Goal: Information Seeking & Learning: Learn about a topic

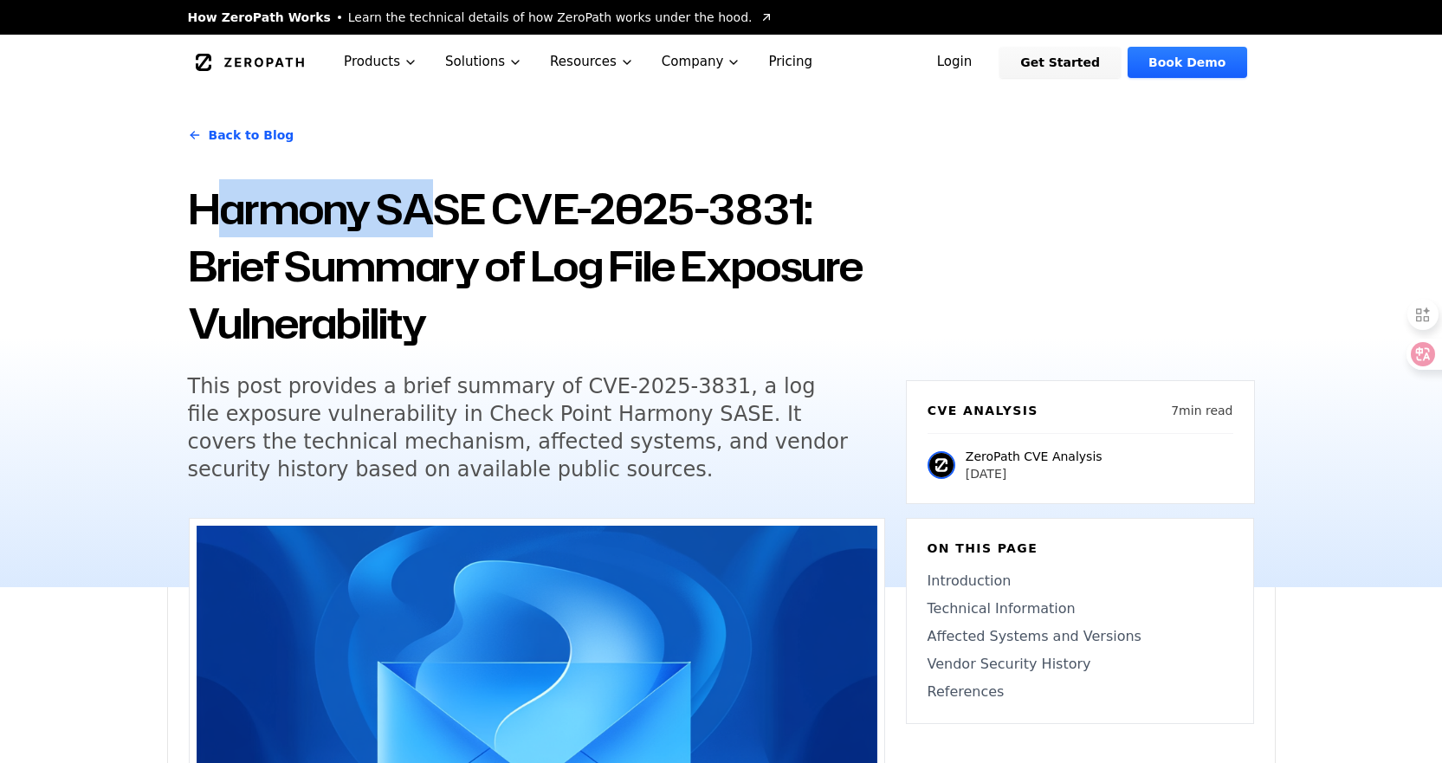
drag, startPoint x: 216, startPoint y: 211, endPoint x: 444, endPoint y: 208, distance: 227.9
click at [444, 208] on h1 "Harmony SASE CVE-2025-3831: Brief Summary of Log File Exposure Vulnerability" at bounding box center [536, 266] width 697 height 172
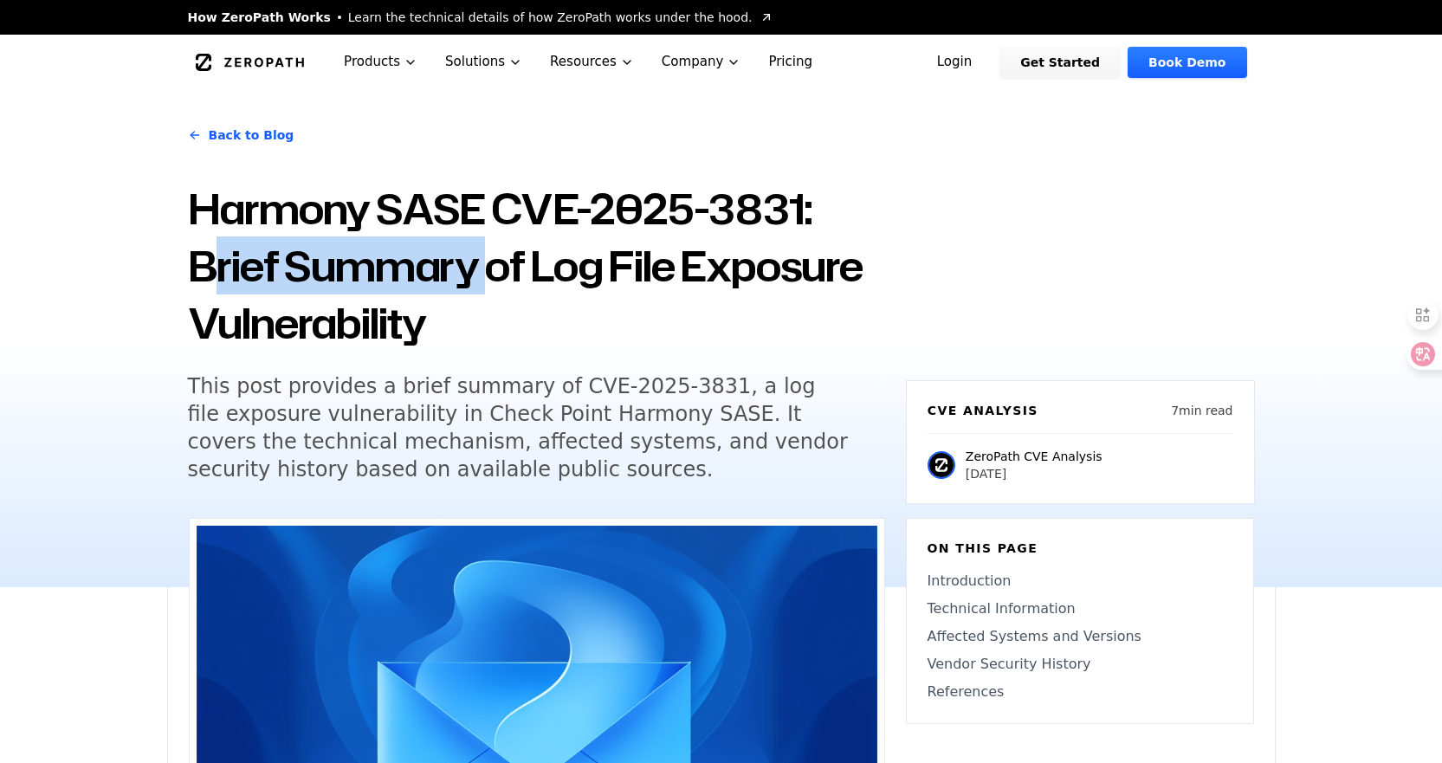
drag, startPoint x: 213, startPoint y: 272, endPoint x: 499, endPoint y: 269, distance: 285.9
click at [499, 269] on h1 "Harmony SASE CVE-2025-3831: Brief Summary of Log File Exposure Vulnerability" at bounding box center [536, 266] width 697 height 172
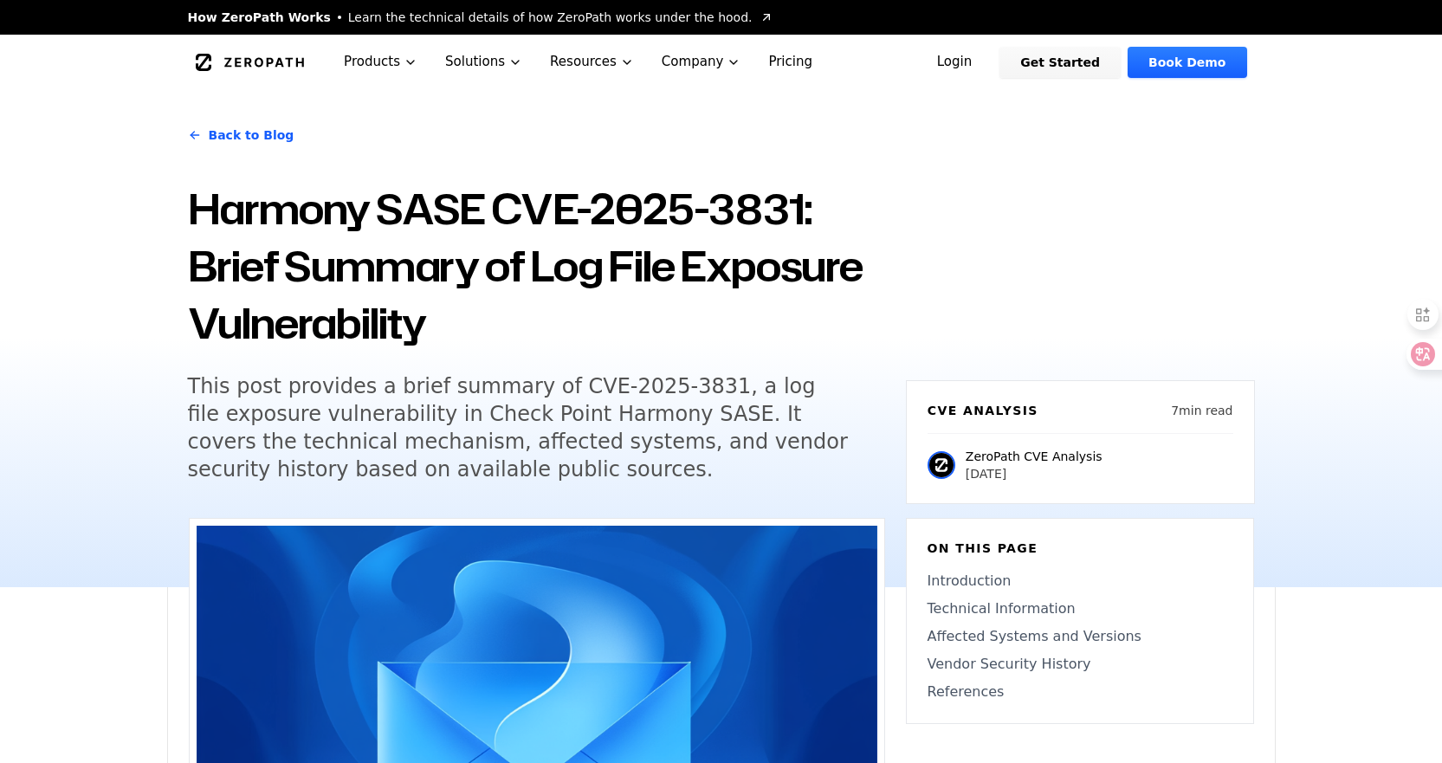
click at [538, 340] on h1 "Harmony SASE CVE-2025-3831: Brief Summary of Log File Exposure Vulnerability" at bounding box center [536, 266] width 697 height 172
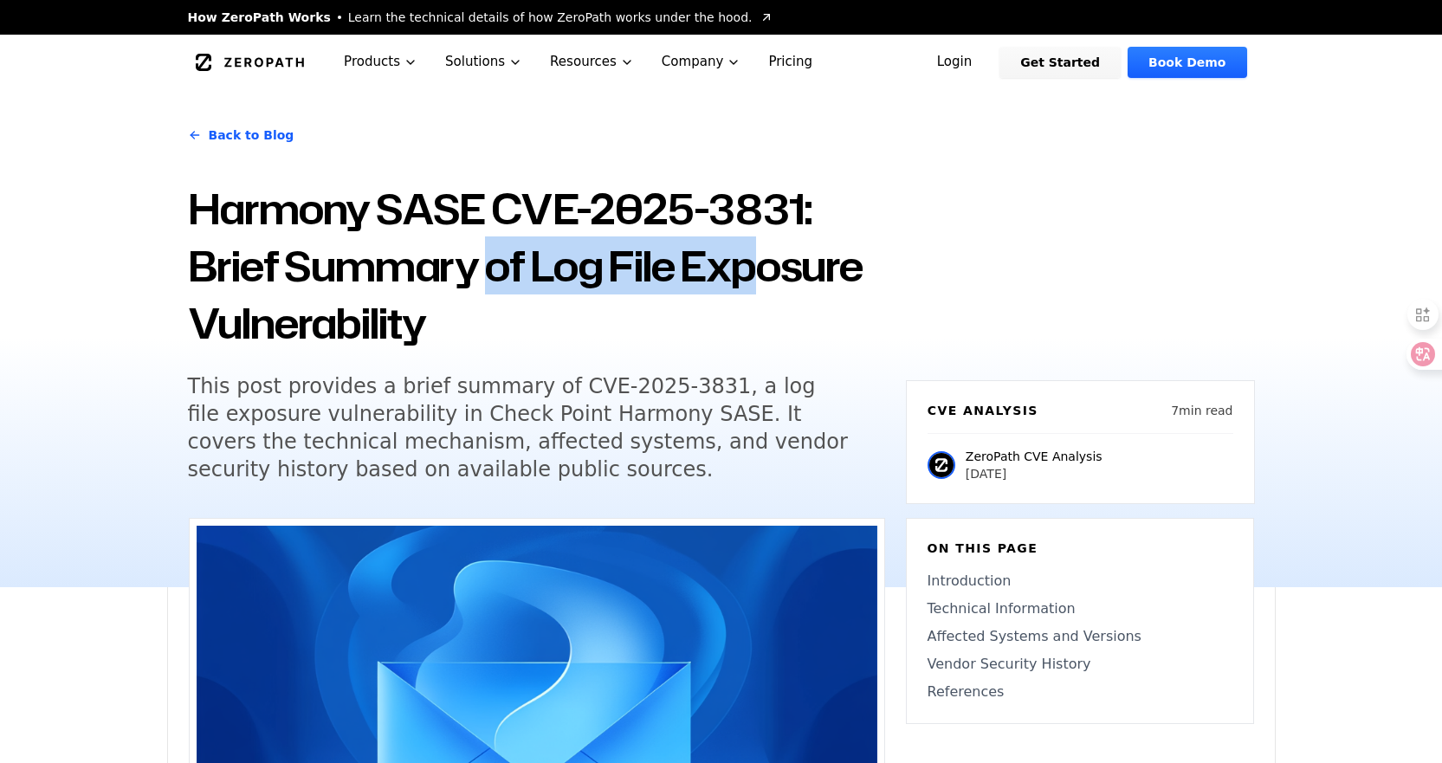
drag, startPoint x: 493, startPoint y: 269, endPoint x: 765, endPoint y: 265, distance: 272.1
click at [765, 265] on h1 "Harmony SASE CVE-2025-3831: Brief Summary of Log File Exposure Vulnerability" at bounding box center [536, 266] width 697 height 172
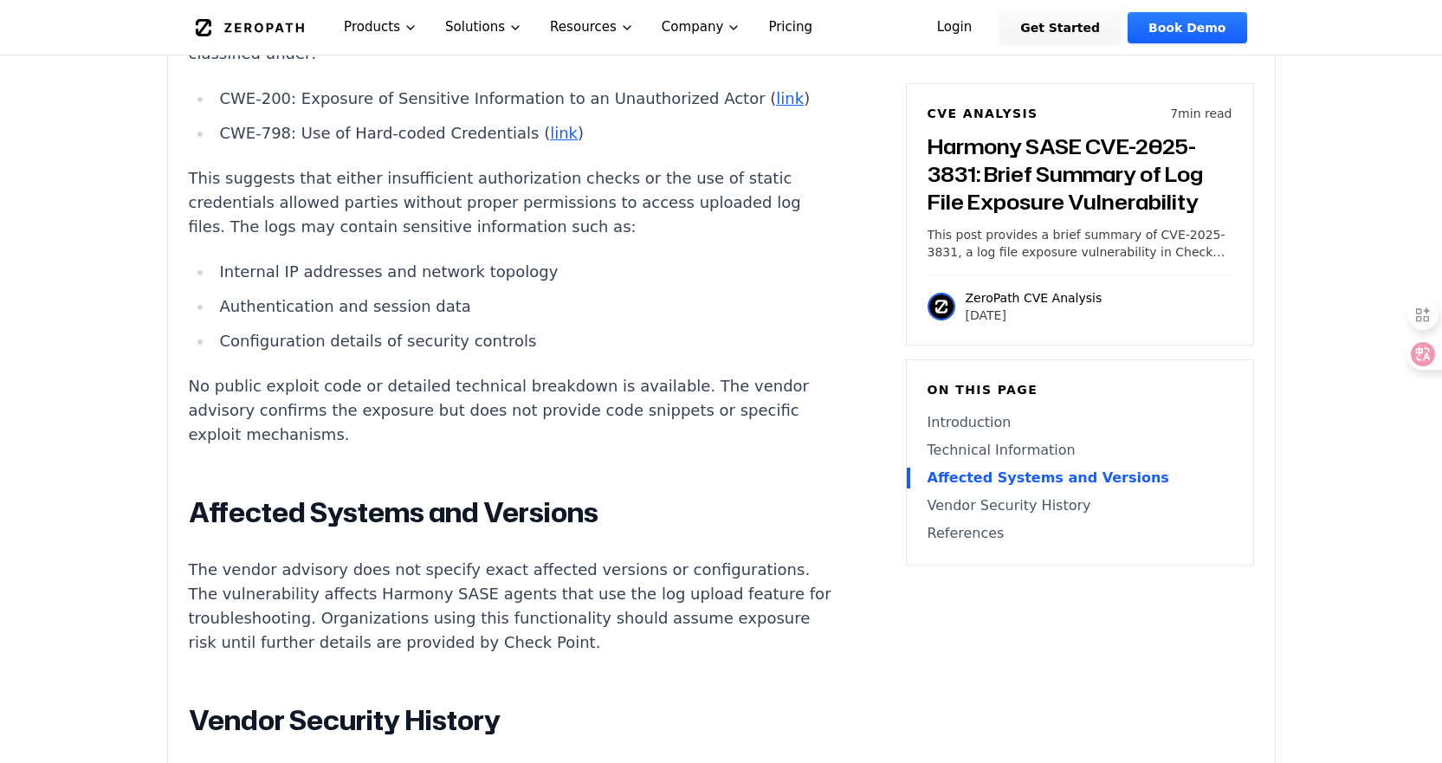
scroll to position [1733, 0]
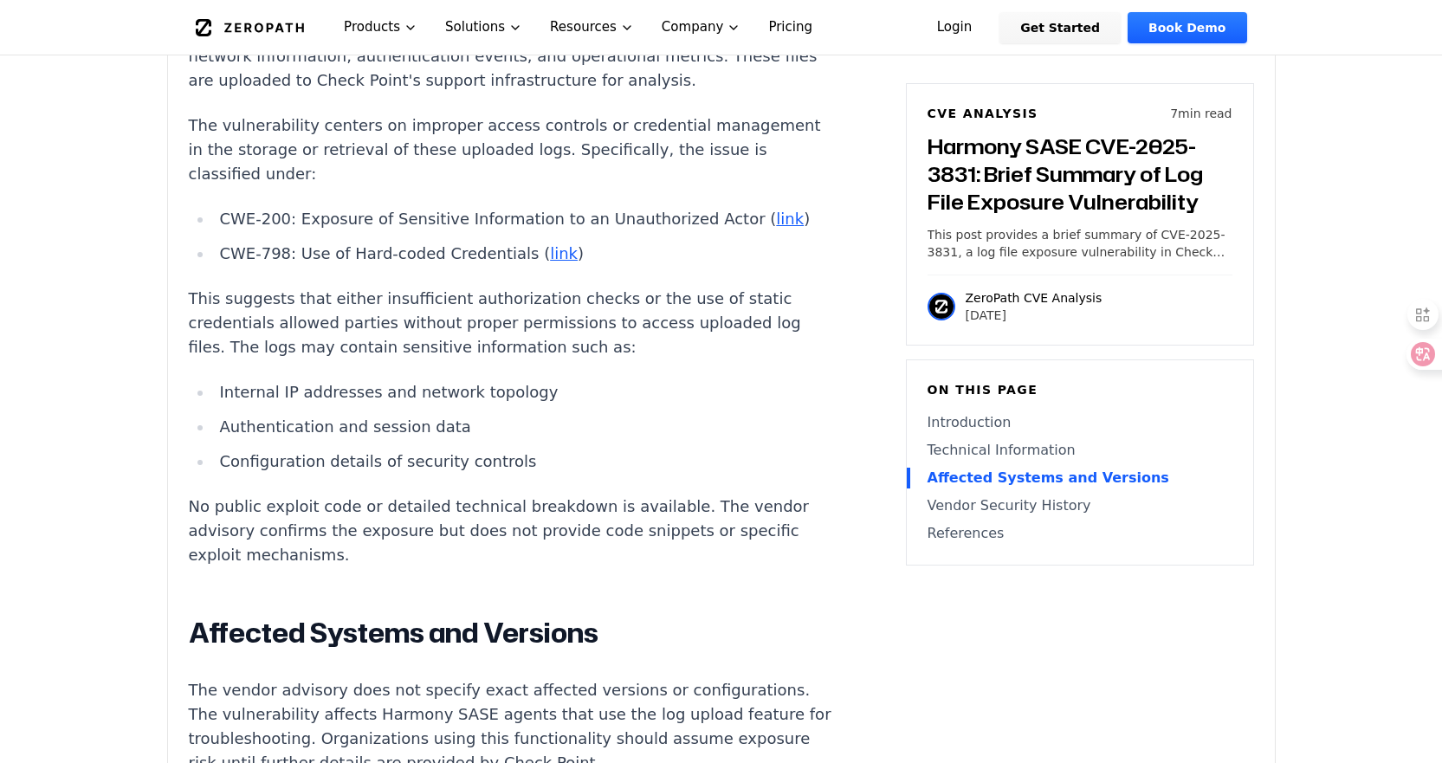
click at [144, 347] on main "How ZeroPath Works Learn the technical details of how ZeroPath works under the …" at bounding box center [721, 630] width 1442 height 4727
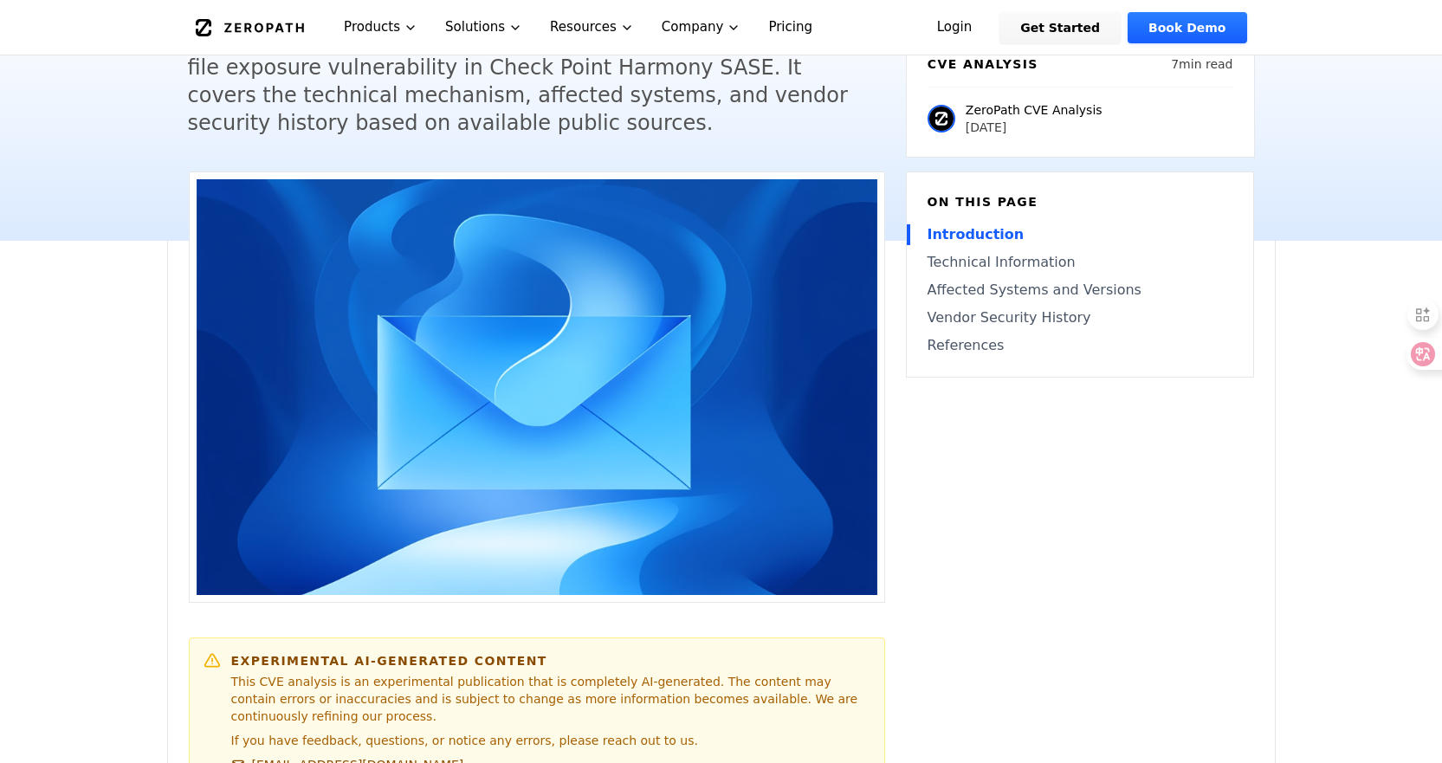
scroll to position [0, 0]
